Goal: Task Accomplishment & Management: Use online tool/utility

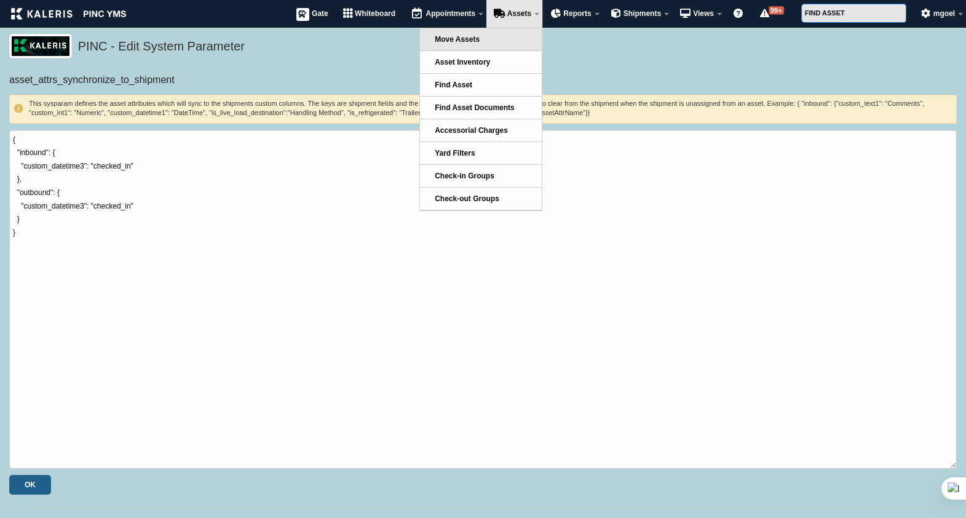
click at [489, 40] on link "Move Assets" at bounding box center [481, 39] width 122 height 22
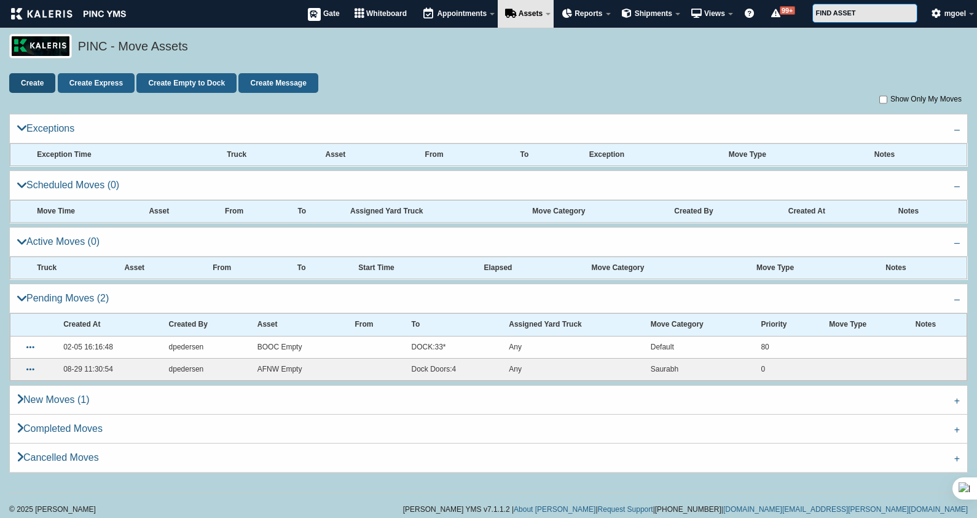
click at [31, 82] on link "Create" at bounding box center [32, 83] width 46 height 20
click at [102, 77] on link "Create Express" at bounding box center [96, 83] width 77 height 20
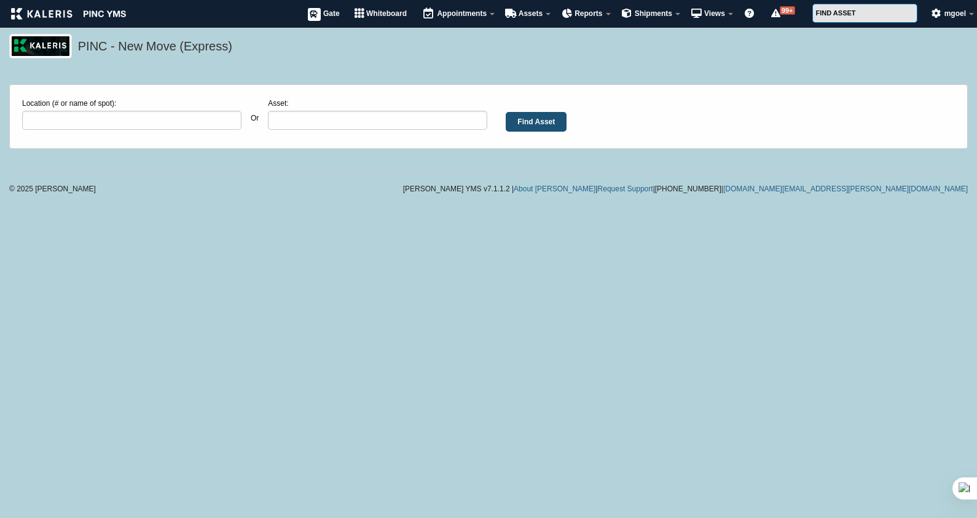
click at [537, 121] on input "Find Asset" at bounding box center [536, 122] width 61 height 20
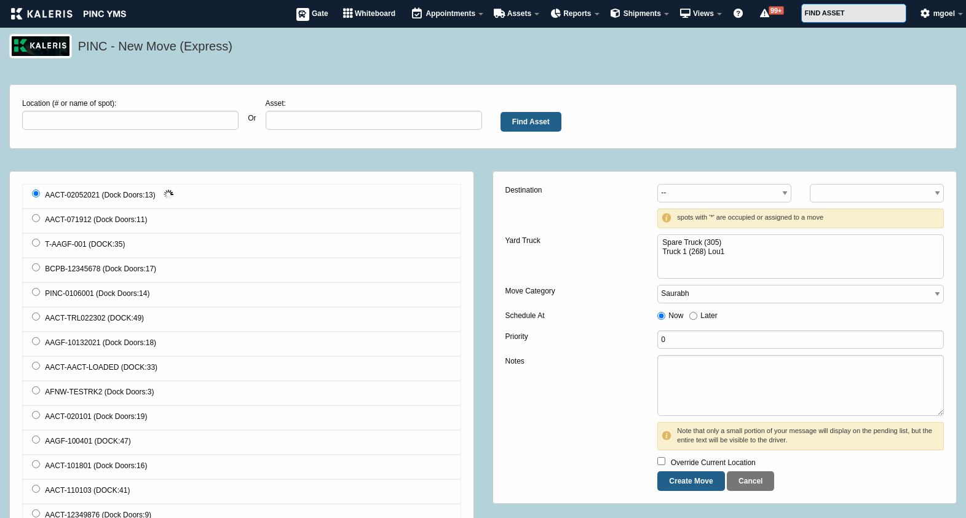
select select
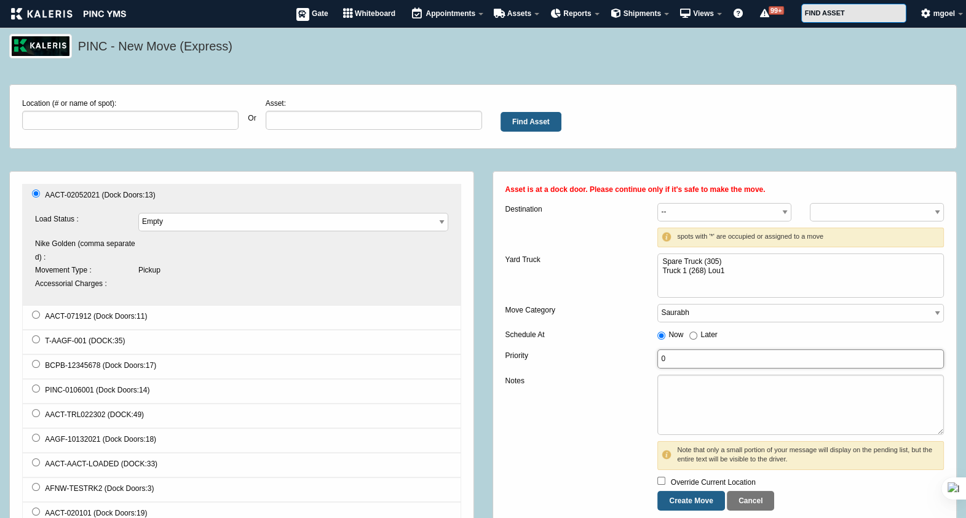
click at [720, 357] on input "0" at bounding box center [800, 358] width 286 height 19
